Goal: Information Seeking & Learning: Compare options

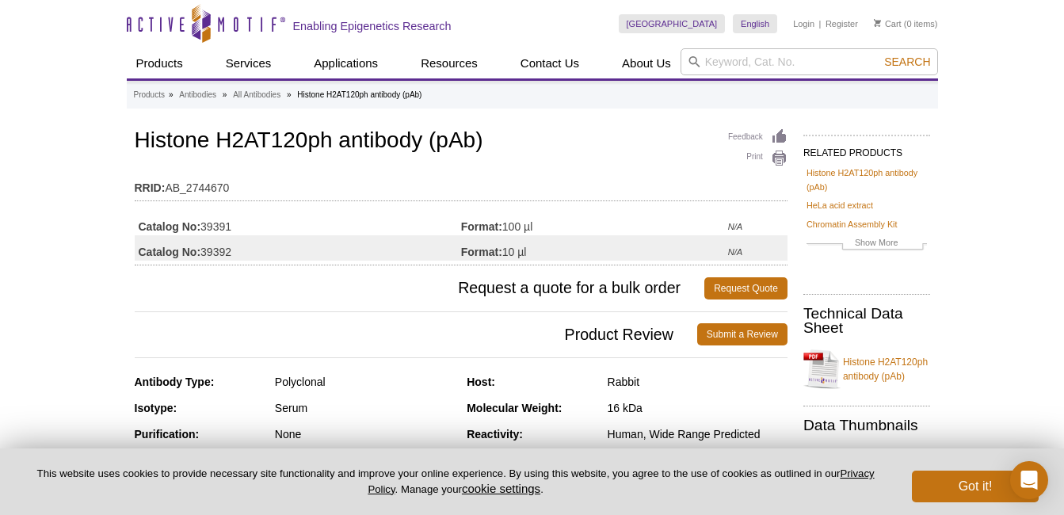
click at [242, 242] on td "Catalog No: 39392" at bounding box center [298, 247] width 327 height 25
drag, startPoint x: 247, startPoint y: 222, endPoint x: 204, endPoint y: 231, distance: 44.6
click at [204, 231] on td "Catalog No: 39391" at bounding box center [298, 222] width 327 height 25
copy td "39391"
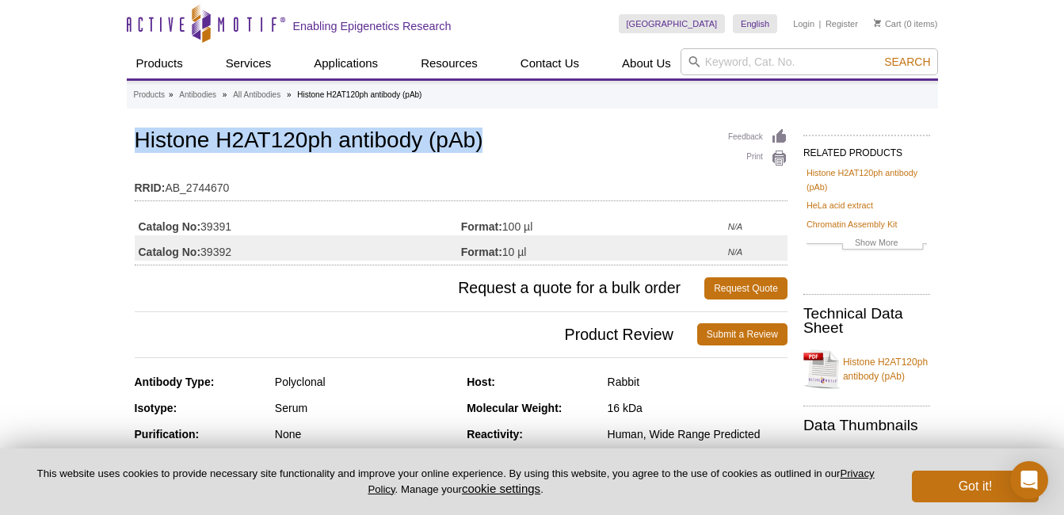
drag, startPoint x: 137, startPoint y: 140, endPoint x: 512, endPoint y: 140, distance: 374.9
click at [512, 140] on h1 "Histone H2AT120ph antibody (pAb)" at bounding box center [461, 141] width 653 height 27
copy h1 "Histone H2AT120ph antibody (pAb)"
drag, startPoint x: 552, startPoint y: 254, endPoint x: 505, endPoint y: 254, distance: 47.6
click at [505, 254] on td "Format: 10 µl" at bounding box center [594, 247] width 267 height 25
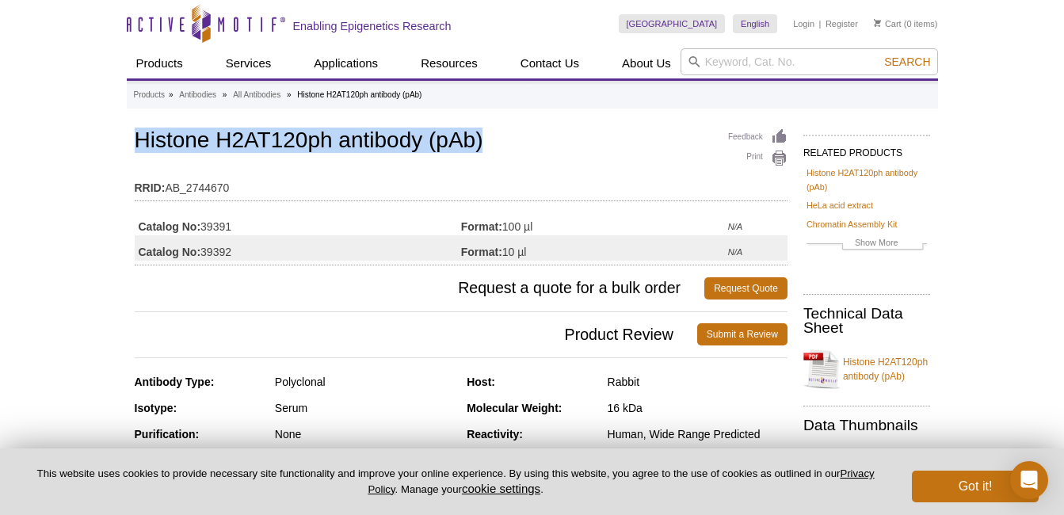
copy td "10 µl"
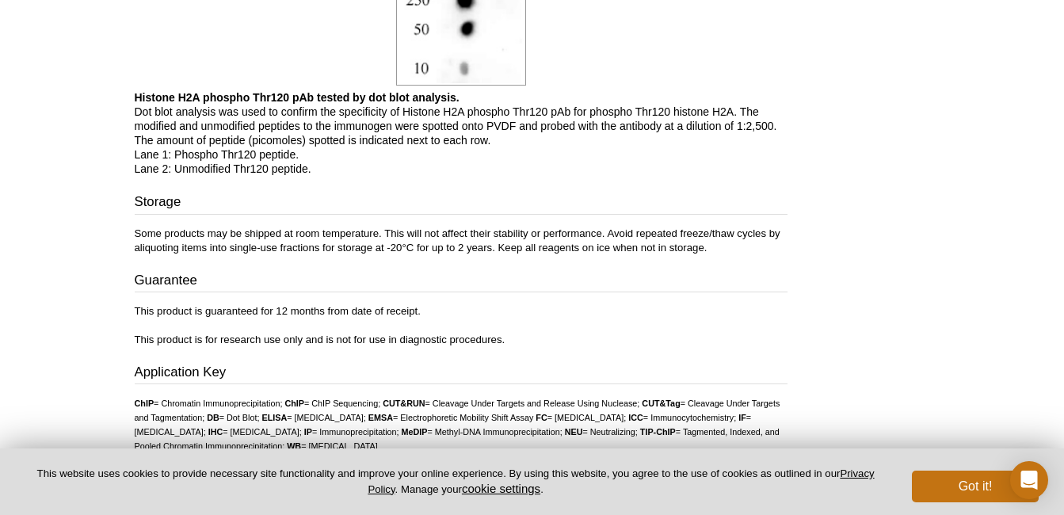
scroll to position [1464, 0]
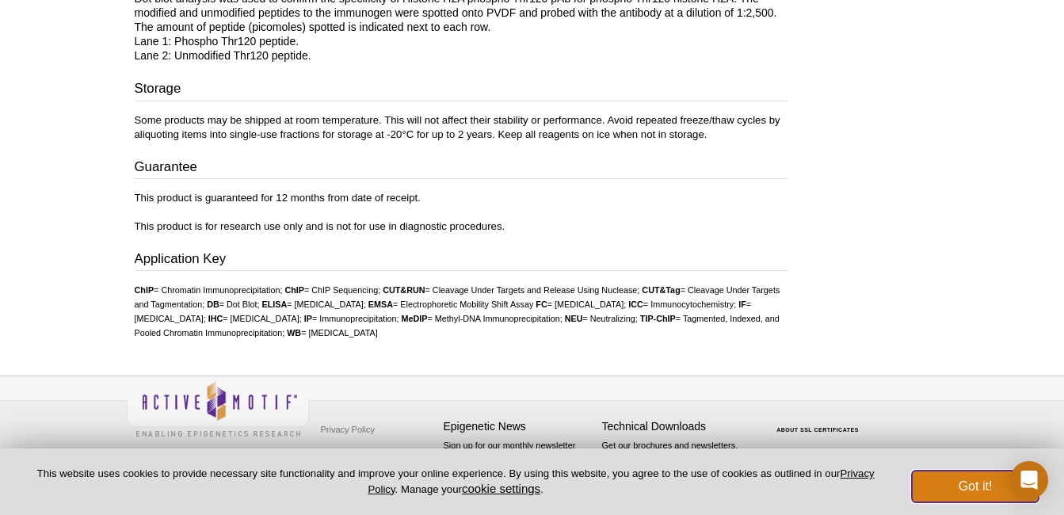
click at [980, 485] on button "Got it!" at bounding box center [975, 487] width 127 height 32
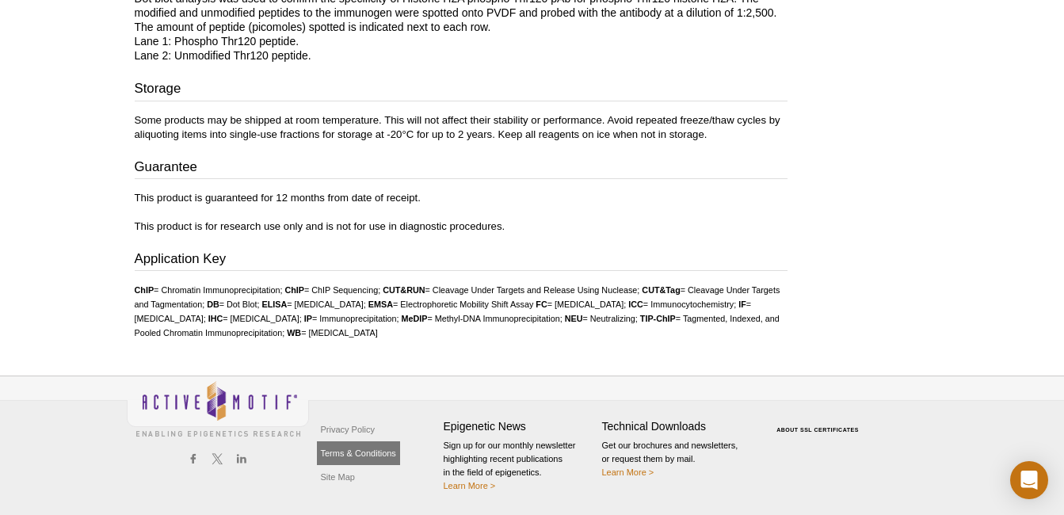
scroll to position [177, 0]
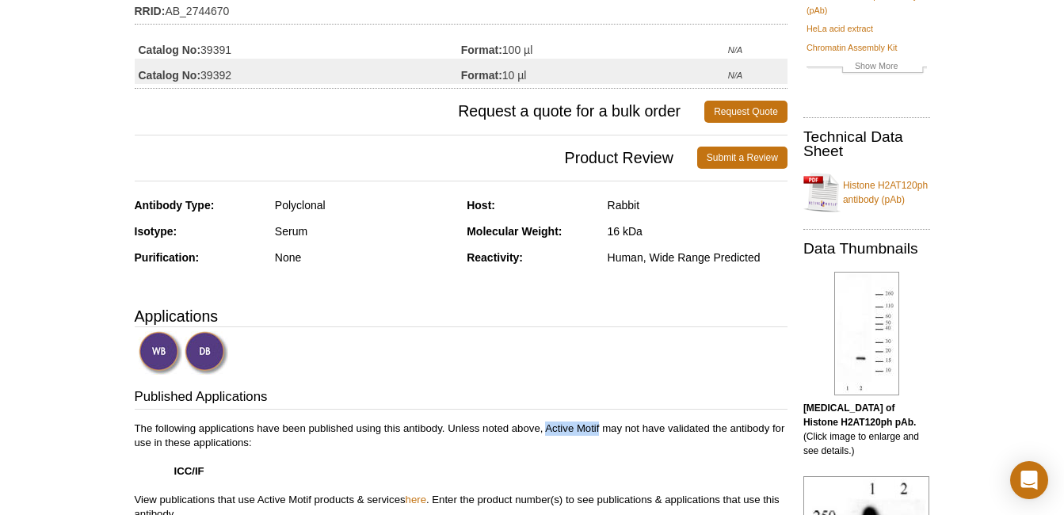
drag, startPoint x: 546, startPoint y: 426, endPoint x: 599, endPoint y: 427, distance: 53.1
click at [599, 427] on p "The following applications have been published using this antibody. Unless note…" at bounding box center [461, 472] width 653 height 100
copy p "Active Motif"
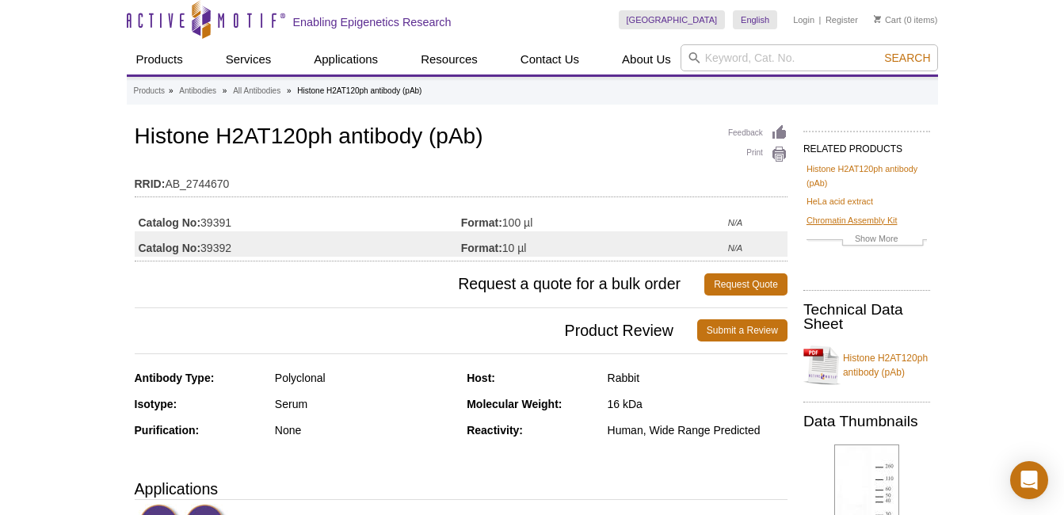
scroll to position [0, 0]
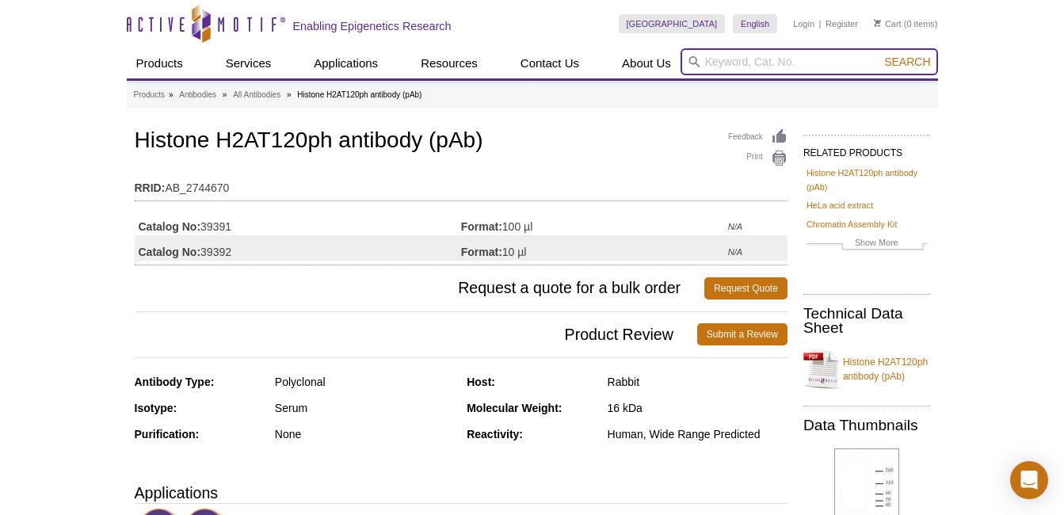
click at [766, 56] on input "search" at bounding box center [810, 61] width 258 height 27
paste input "61195"
type input "61195"
click at [880, 55] on button "Search" at bounding box center [907, 62] width 55 height 14
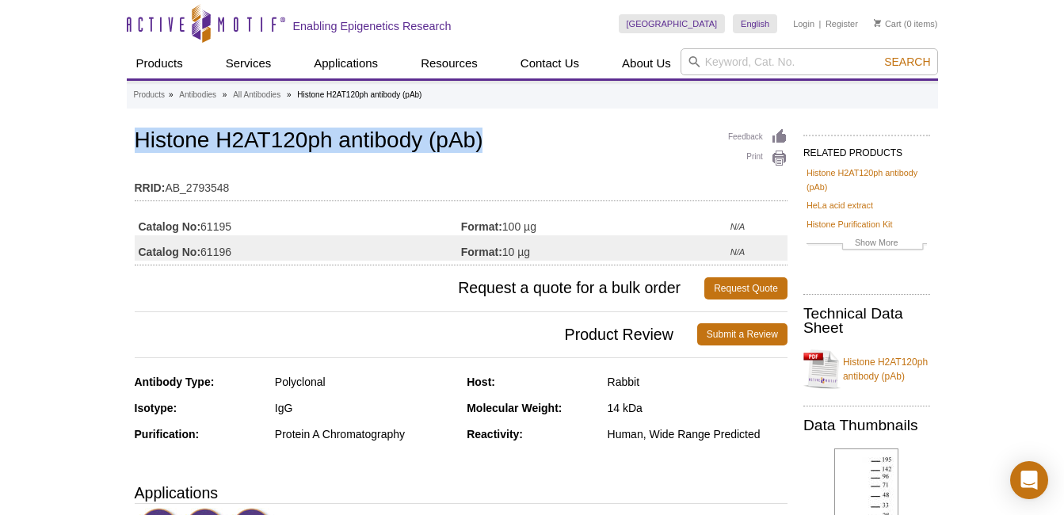
drag, startPoint x: 136, startPoint y: 135, endPoint x: 491, endPoint y: 135, distance: 355.9
click at [491, 135] on h1 "Histone H2AT120ph antibody (pAb)" at bounding box center [461, 141] width 653 height 27
copy h1 "Histone H2AT120ph antibody (pAb)"
drag, startPoint x: 552, startPoint y: 223, endPoint x: 508, endPoint y: 231, distance: 45.1
click at [508, 231] on td "Format: 100 µg" at bounding box center [595, 222] width 269 height 25
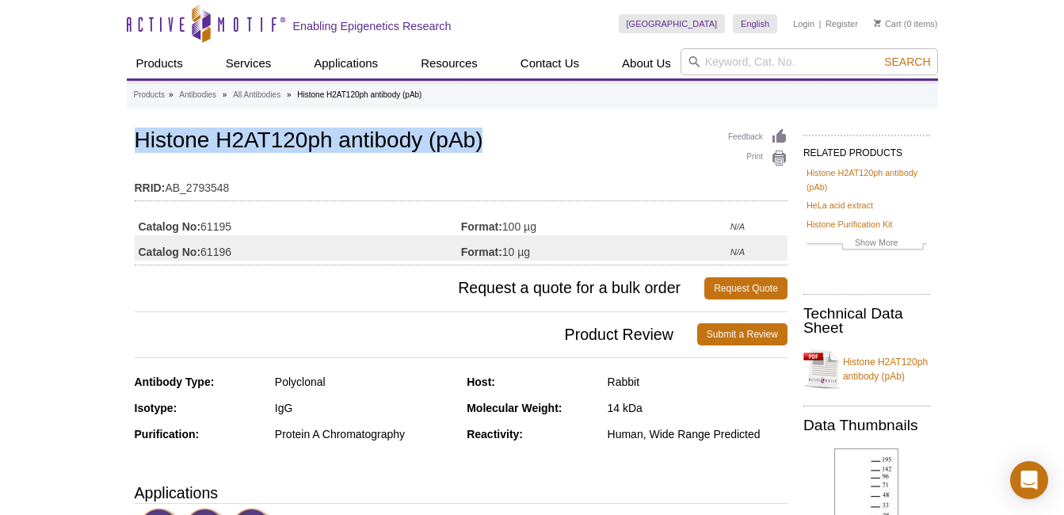
drag, startPoint x: 219, startPoint y: 223, endPoint x: 201, endPoint y: 224, distance: 18.2
click at [201, 224] on td "Catalog No: 61195" at bounding box center [298, 222] width 327 height 25
copy td "61195"
